Goal: Information Seeking & Learning: Learn about a topic

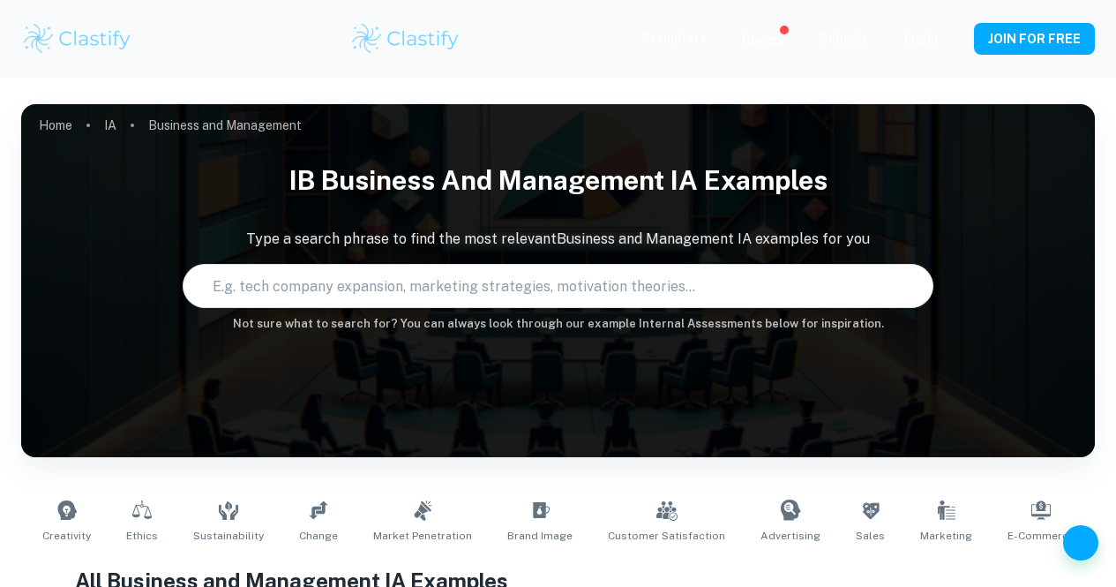
type input "Business and Management"
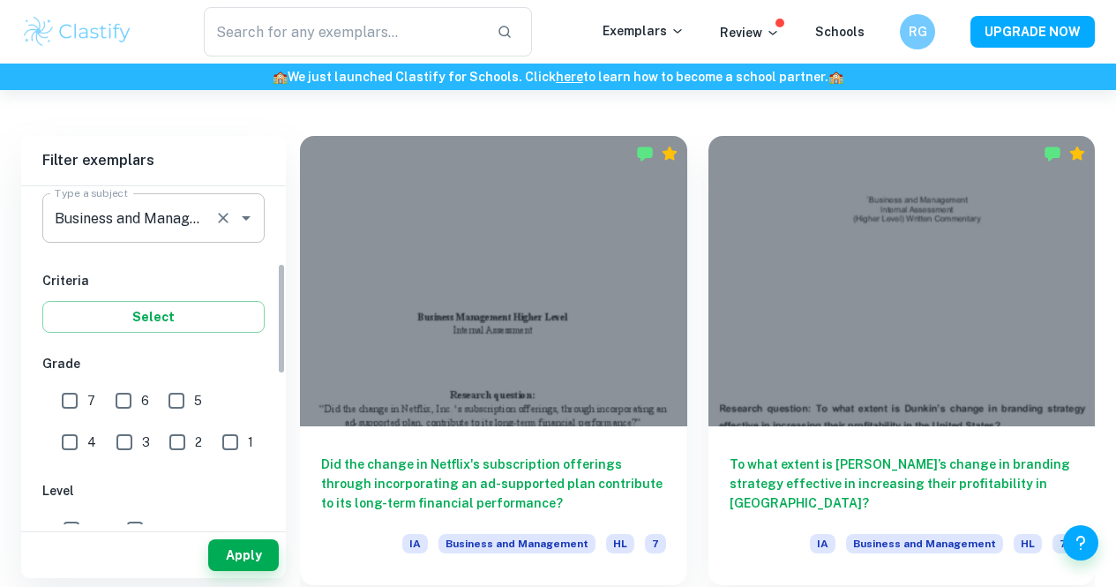
scroll to position [232, 0]
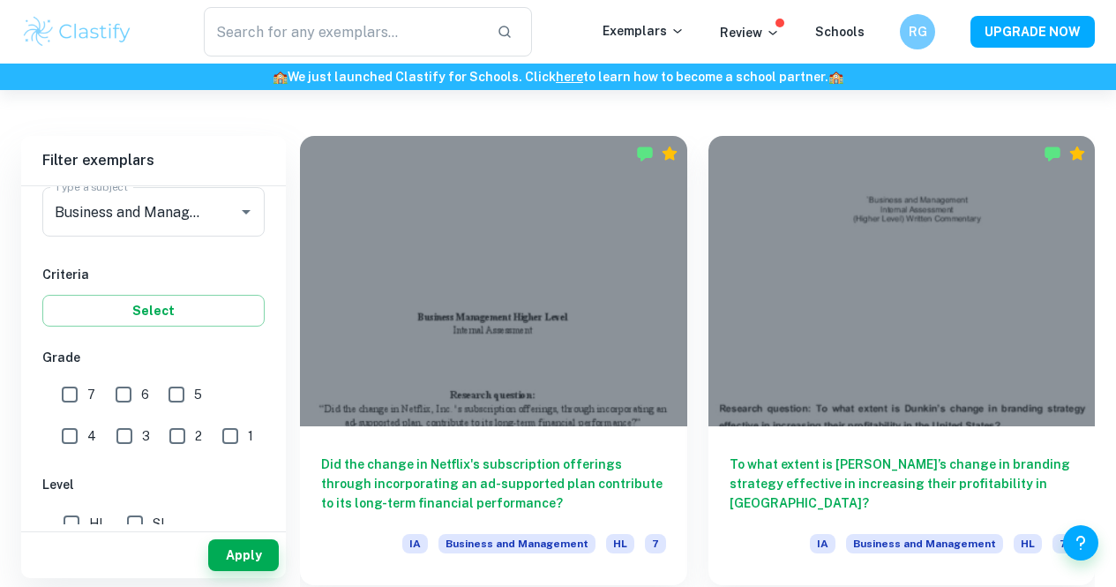
click at [82, 410] on input "7" at bounding box center [69, 394] width 35 height 35
checkbox input "true"
click at [118, 401] on input "6" at bounding box center [123, 394] width 35 height 35
checkbox input "true"
click at [174, 399] on input "5" at bounding box center [176, 394] width 35 height 35
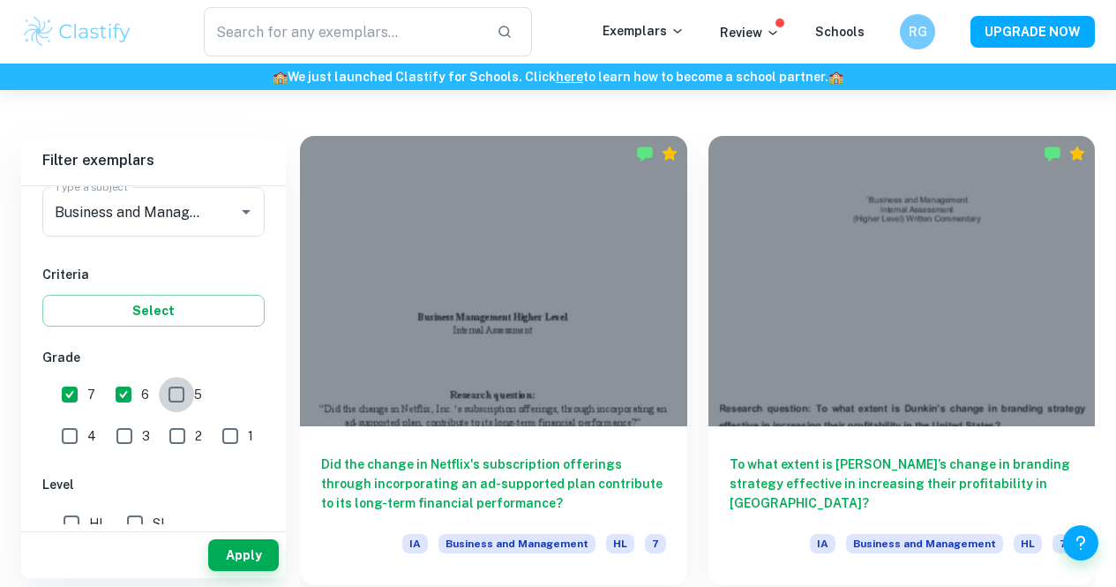
checkbox input "true"
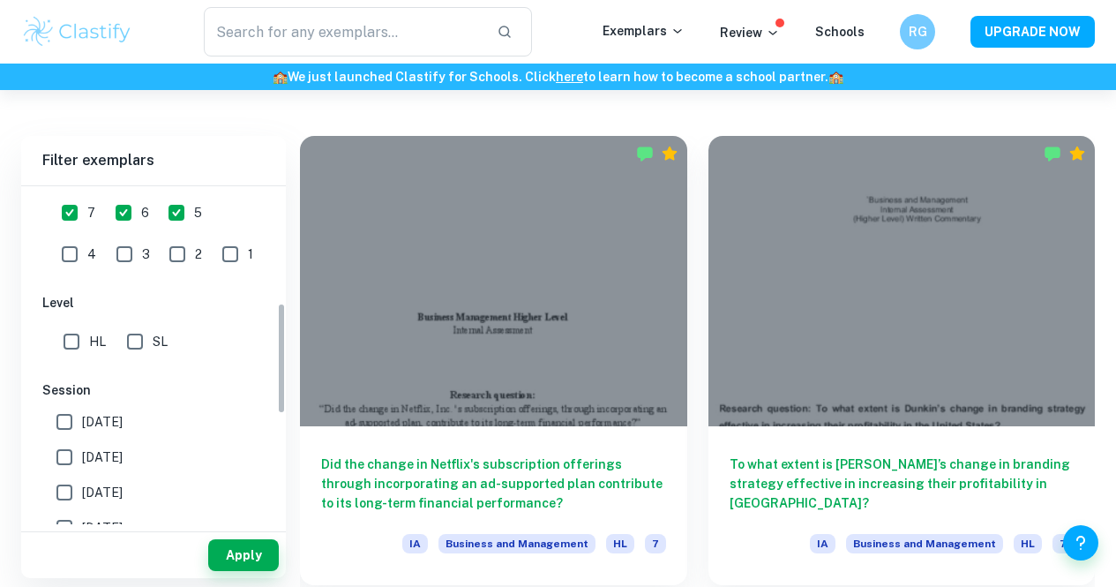
scroll to position [433, 0]
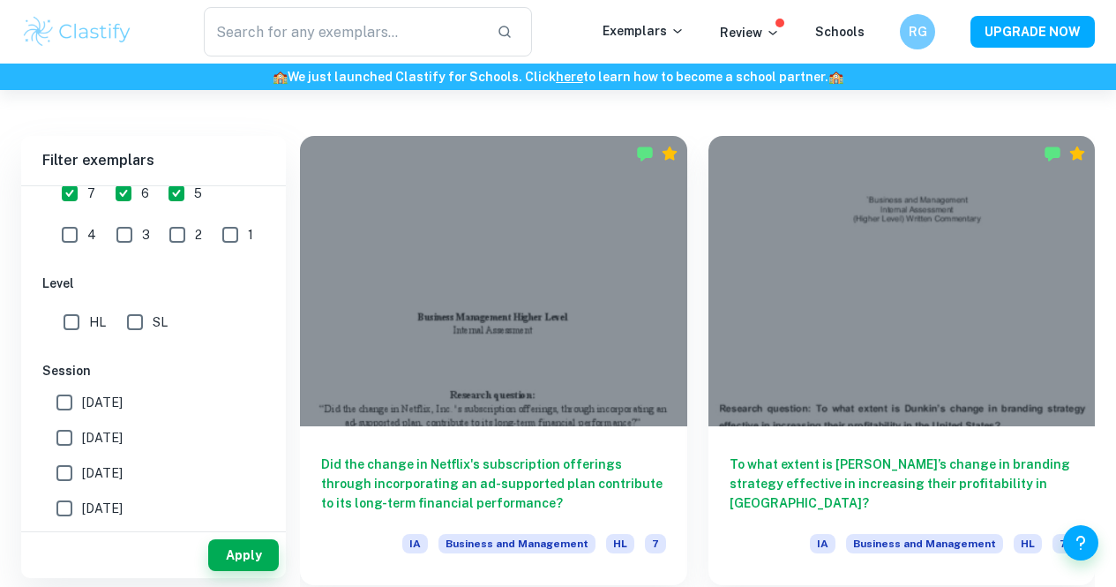
click at [73, 339] on input "HL" at bounding box center [71, 321] width 35 height 35
checkbox input "true"
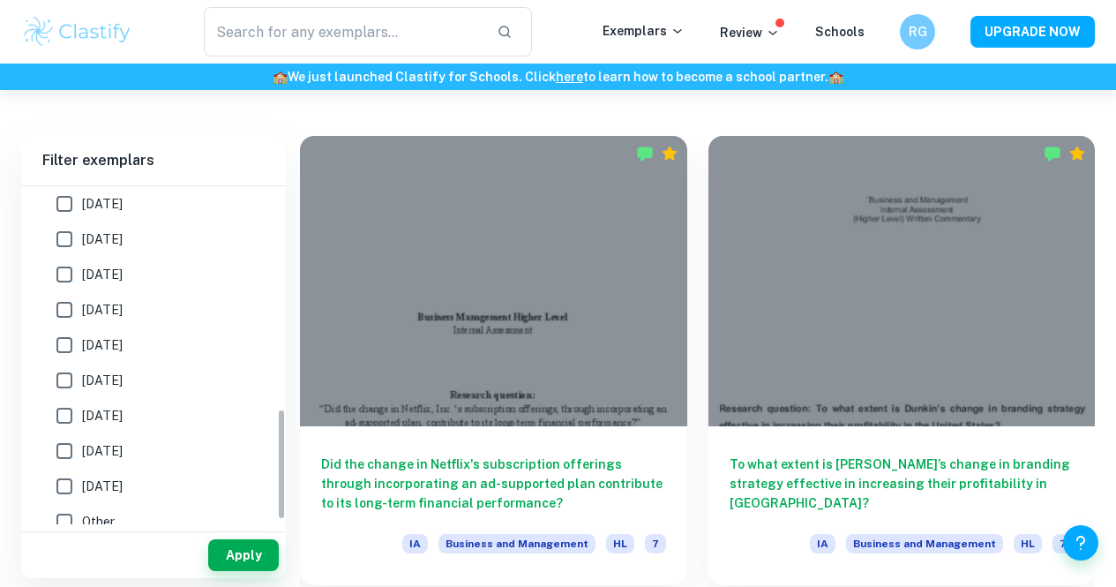
scroll to position [669, 0]
click at [245, 560] on button "Apply" at bounding box center [243, 555] width 71 height 32
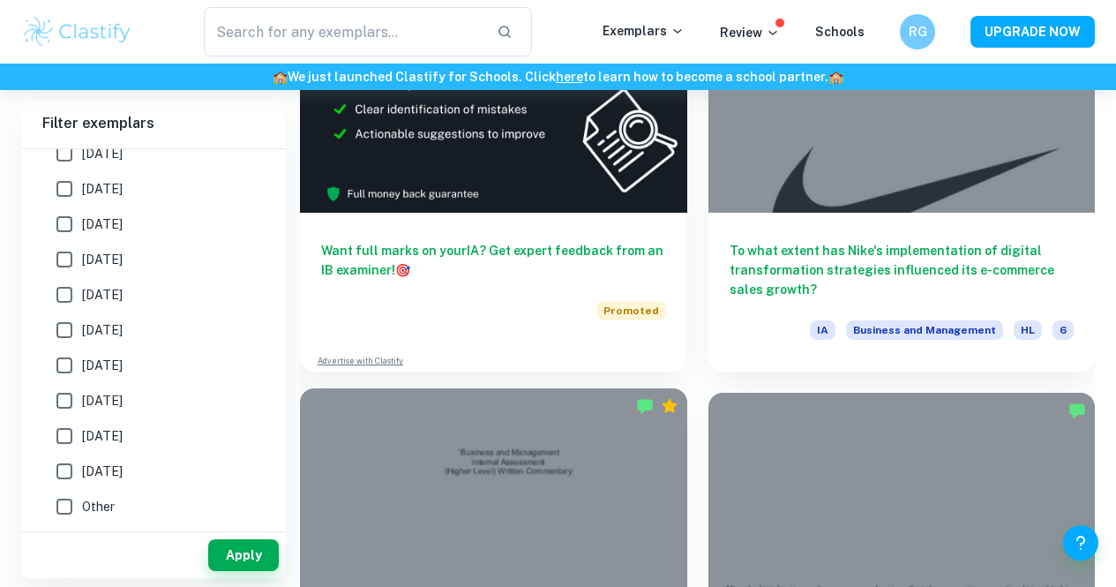
scroll to position [1218, 0]
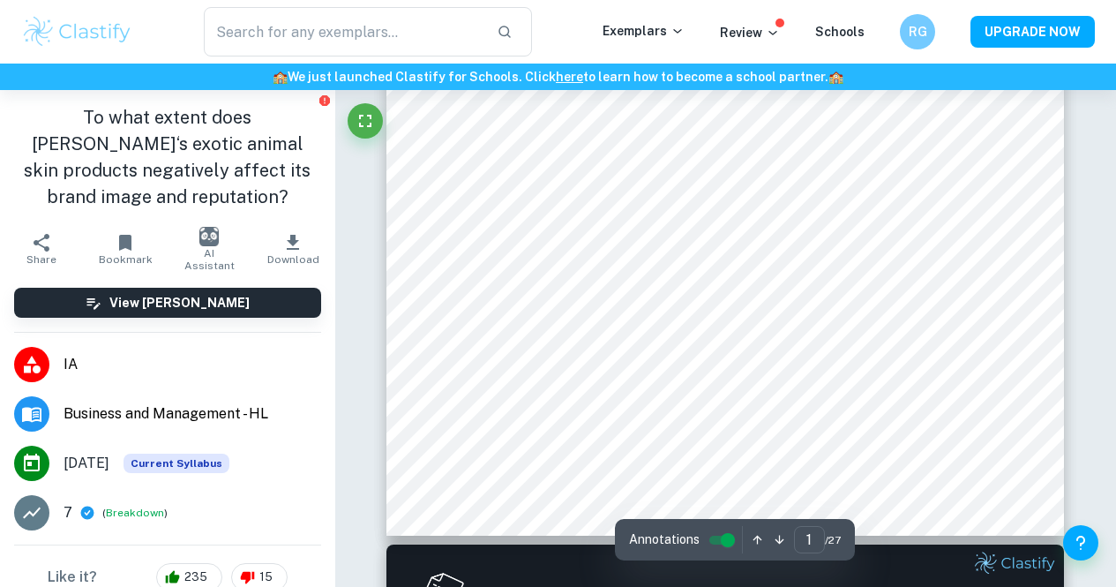
scroll to position [449, 0]
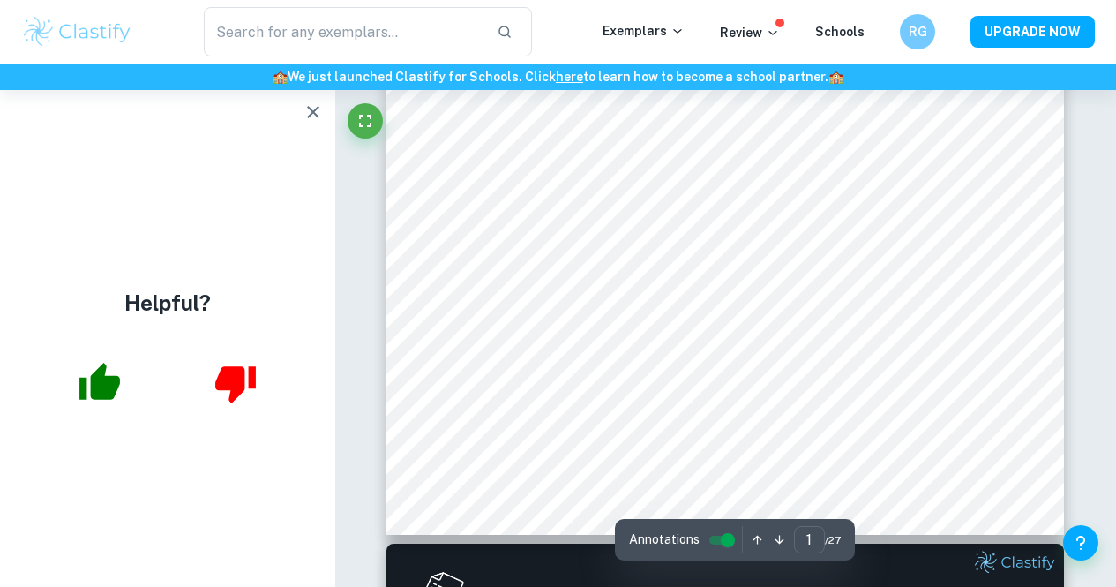
click at [308, 108] on icon "button" at bounding box center [313, 112] width 12 height 12
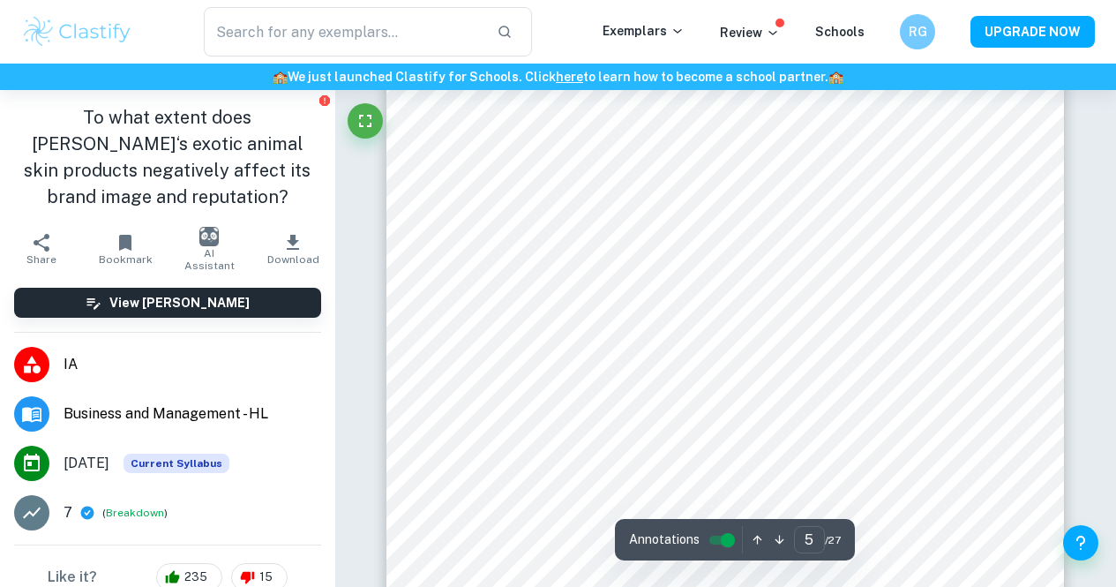
scroll to position [3795, 0]
type input "11"
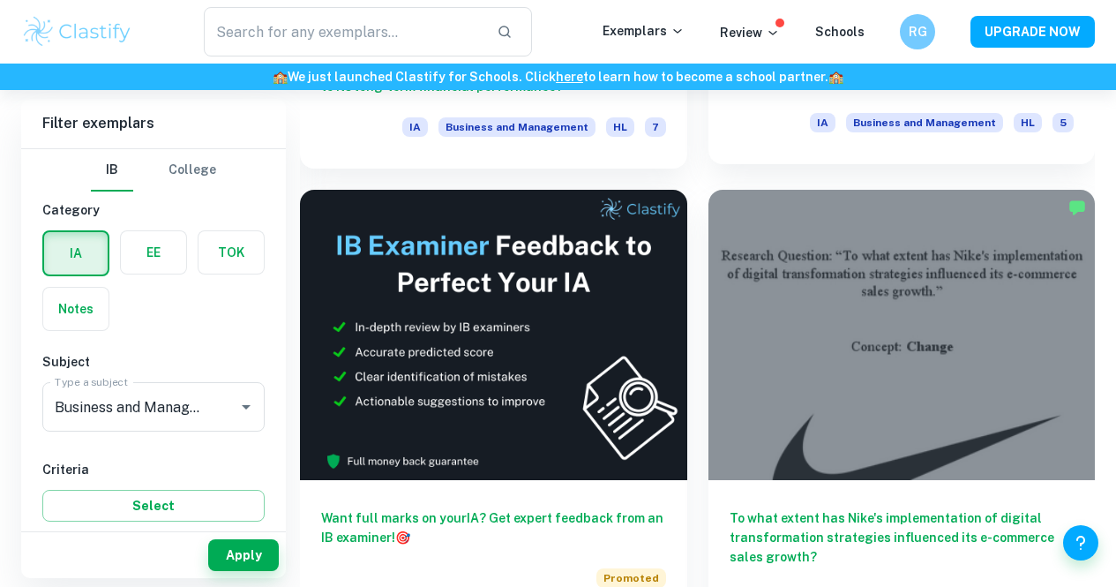
scroll to position [876, 0]
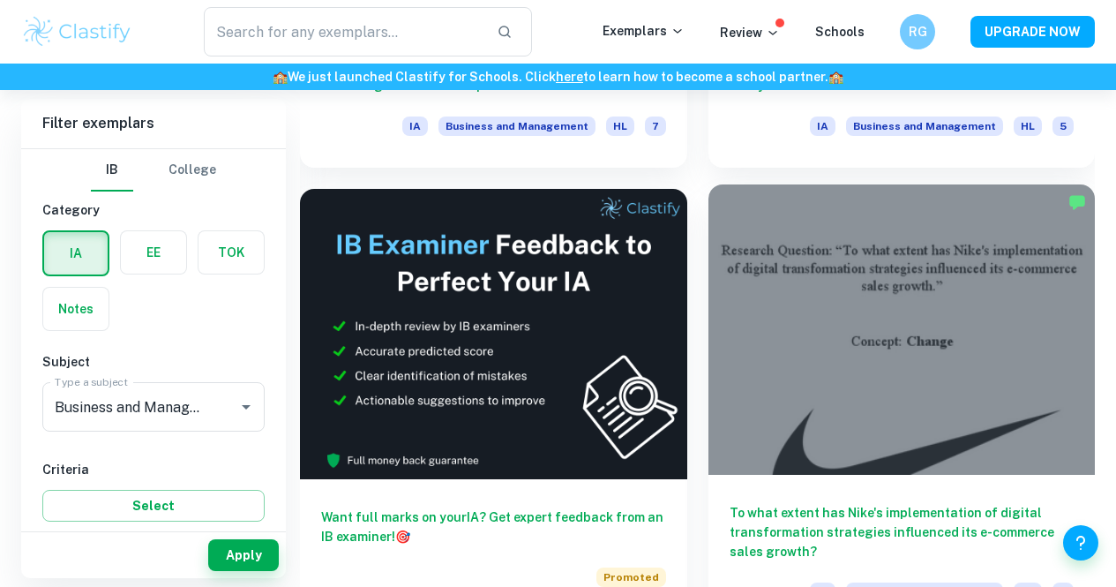
click at [708, 273] on div at bounding box center [901, 329] width 387 height 290
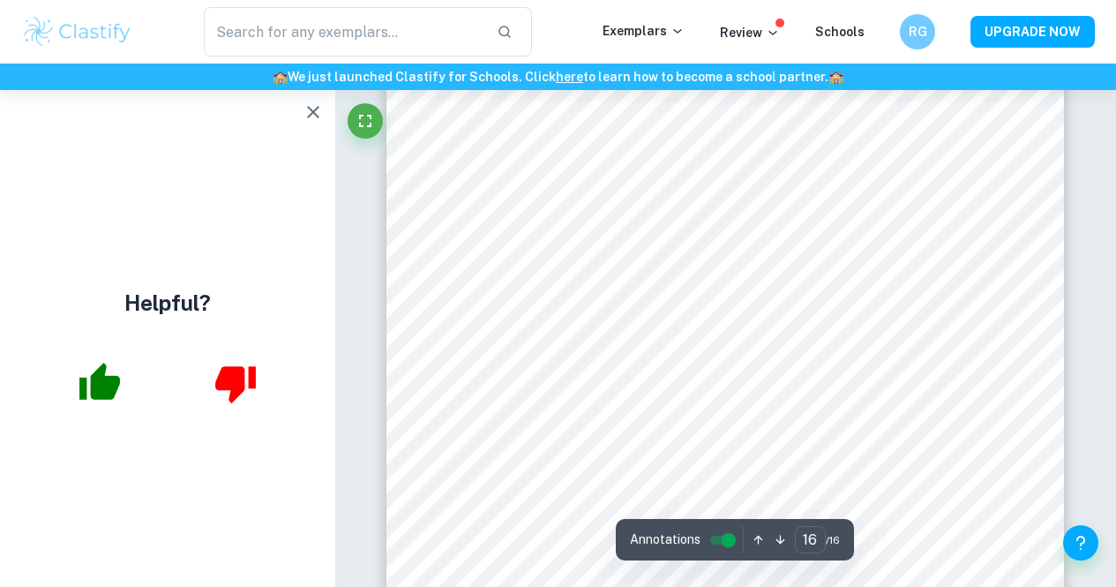
scroll to position [14126, 0]
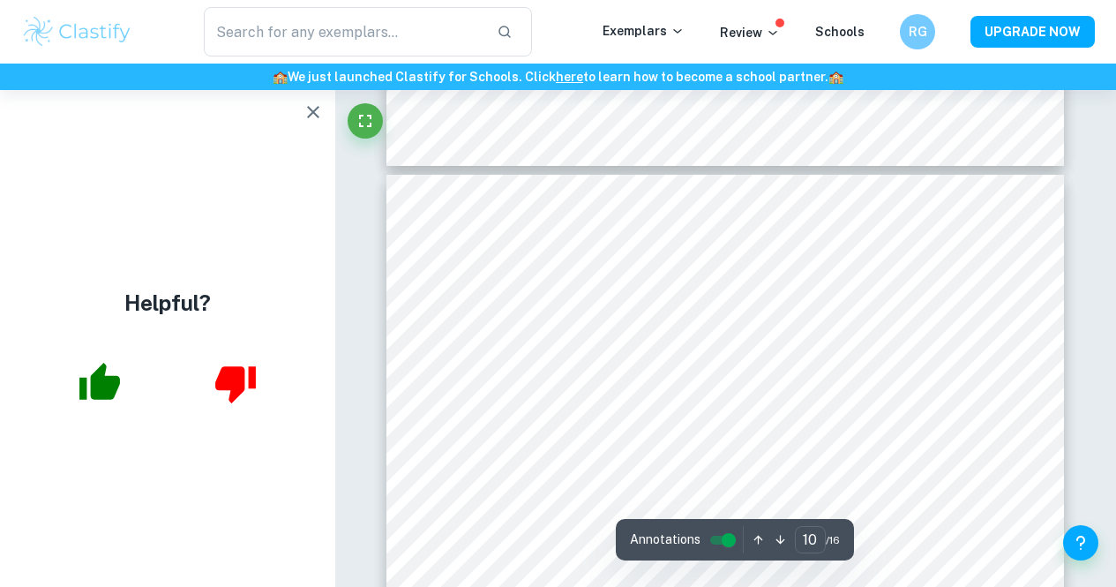
type input "9"
